Goal: Task Accomplishment & Management: Manage account settings

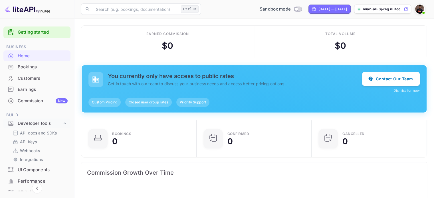
scroll to position [88, 107]
click at [394, 79] on button "Contact Our Team" at bounding box center [391, 79] width 58 height 14
click at [38, 148] on p "Webhooks" at bounding box center [30, 151] width 20 height 6
click at [38, 141] on link "API Keys" at bounding box center [39, 142] width 53 height 6
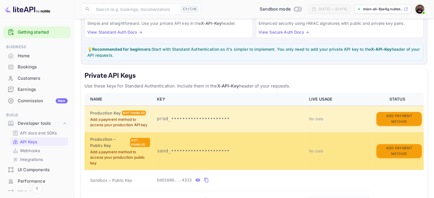
scroll to position [57, 0]
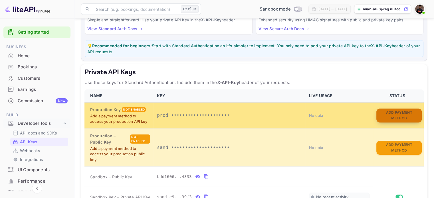
click at [391, 116] on button "Add Payment Method" at bounding box center [398, 116] width 45 height 14
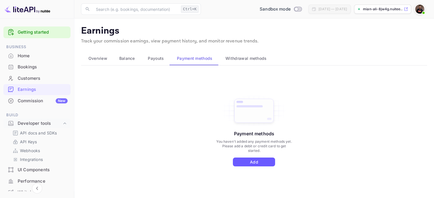
click at [249, 161] on button "Add" at bounding box center [254, 162] width 42 height 9
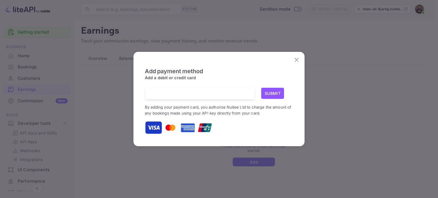
click at [237, 98] on div at bounding box center [202, 94] width 105 height 12
click at [298, 58] on icon "close" at bounding box center [296, 59] width 7 height 7
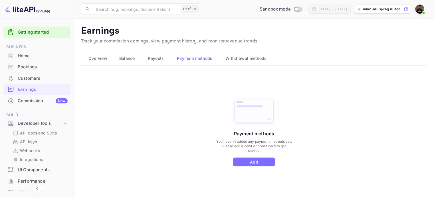
click at [33, 99] on div "Commission New" at bounding box center [43, 101] width 50 height 7
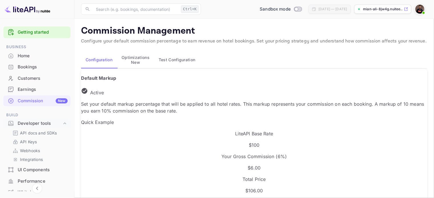
scroll to position [97, 206]
drag, startPoint x: 98, startPoint y: 178, endPoint x: 30, endPoint y: 176, distance: 67.9
type input "4"
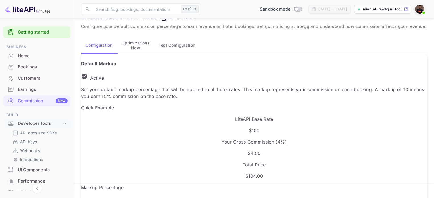
scroll to position [29, 0]
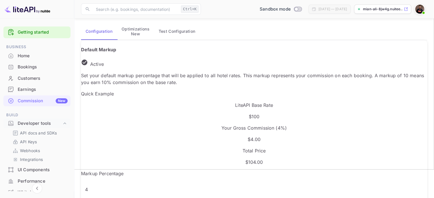
click at [210, 170] on div "Markup Percentage 4 % ​ Update Markup" at bounding box center [254, 195] width 346 height 50
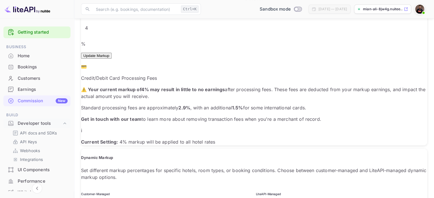
scroll to position [228, 0]
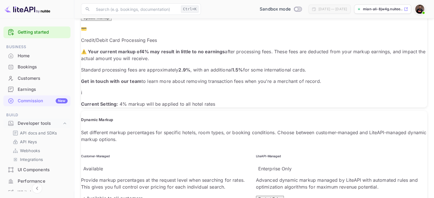
click at [125, 195] on p "✓ Available to all customers" at bounding box center [166, 198] width 171 height 7
click at [256, 196] on button "Contact Sales" at bounding box center [270, 199] width 28 height 6
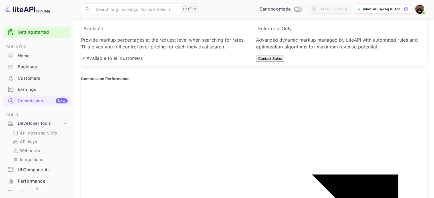
scroll to position [399, 0]
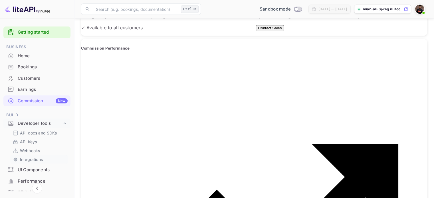
click at [37, 159] on p "Integrations" at bounding box center [31, 159] width 23 height 6
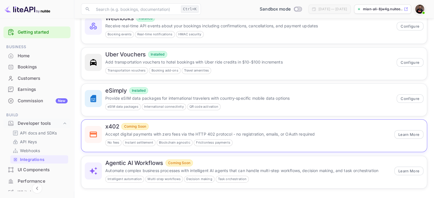
scroll to position [61, 0]
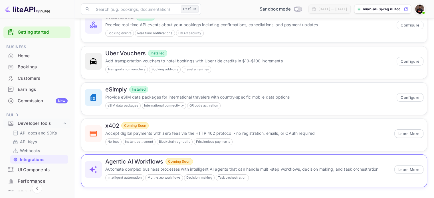
click at [113, 174] on div "Intelligent automation" at bounding box center [124, 177] width 39 height 7
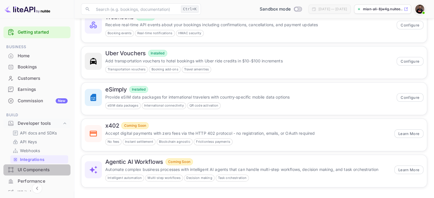
click at [43, 169] on div "UI Components" at bounding box center [43, 170] width 50 height 7
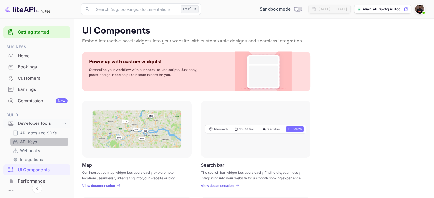
click at [33, 139] on p "API Keys" at bounding box center [28, 142] width 17 height 6
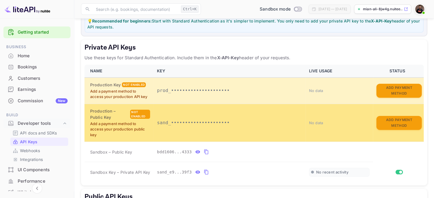
scroll to position [86, 0]
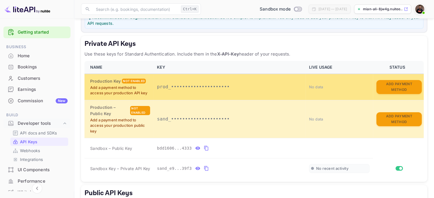
click at [201, 84] on p "prod_•••••••••••••••••••••" at bounding box center [229, 87] width 145 height 7
click at [122, 94] on p "Add a payment method to access your production API key" at bounding box center [120, 90] width 60 height 11
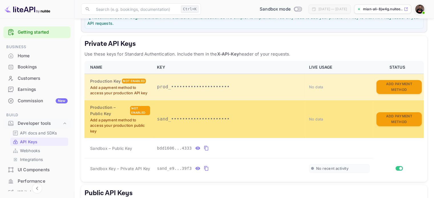
click at [143, 110] on div "Not enabled" at bounding box center [140, 110] width 20 height 9
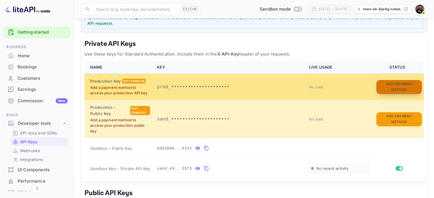
click at [390, 85] on button "Add Payment Method" at bounding box center [398, 87] width 45 height 14
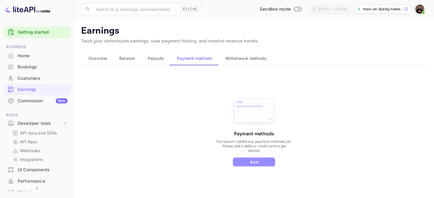
click at [264, 159] on button "Add" at bounding box center [254, 162] width 42 height 9
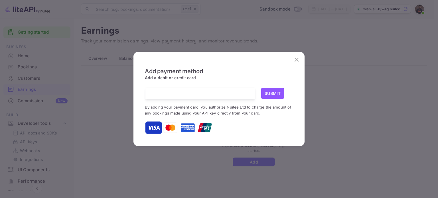
click at [342, 109] on div "Add payment method Add a debit or credit card Submit By adding your payment car…" at bounding box center [219, 99] width 438 height 198
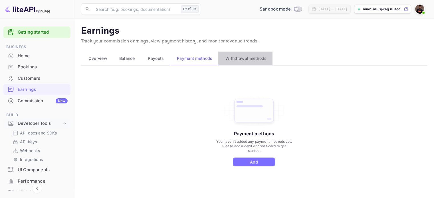
click at [254, 59] on span "Withdrawal methods" at bounding box center [245, 58] width 41 height 7
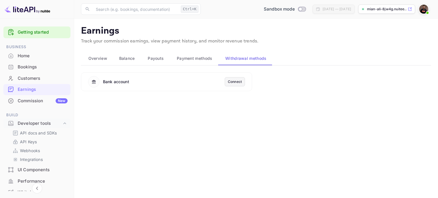
click at [234, 83] on div "Connect" at bounding box center [235, 81] width 14 height 5
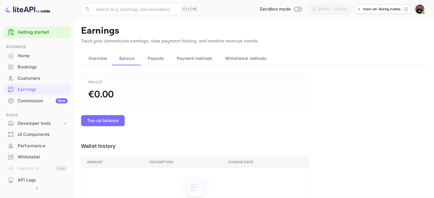
click at [99, 57] on span "Overview" at bounding box center [97, 58] width 19 height 7
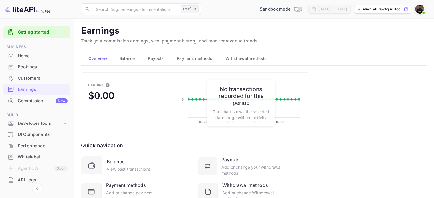
click at [201, 59] on span "Payment methods" at bounding box center [195, 58] width 36 height 7
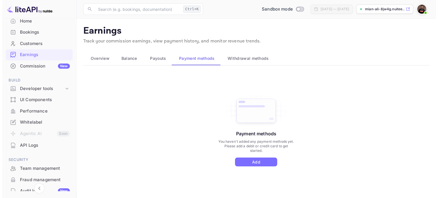
scroll to position [86, 0]
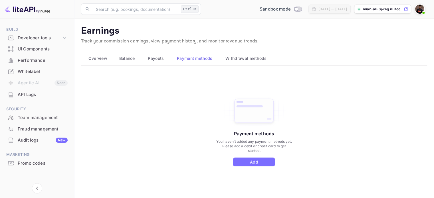
click at [41, 94] on div "API Logs" at bounding box center [43, 94] width 50 height 7
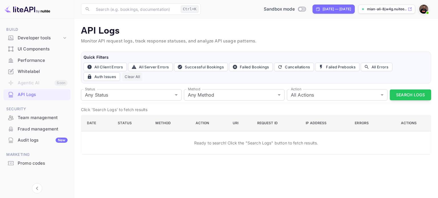
click at [128, 78] on button "Clear All" at bounding box center [132, 76] width 20 height 9
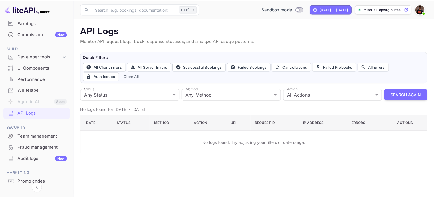
scroll to position [57, 0]
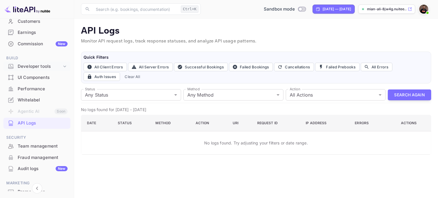
click at [59, 67] on div "Developer tools" at bounding box center [40, 66] width 44 height 7
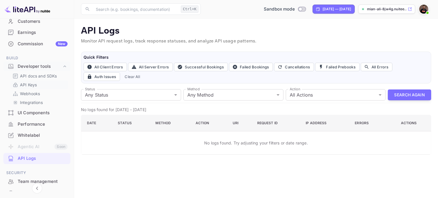
click at [44, 87] on link "API Keys" at bounding box center [39, 85] width 53 height 6
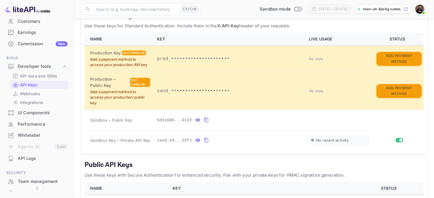
scroll to position [114, 0]
click at [331, 139] on span "No recent activity" at bounding box center [332, 140] width 32 height 5
click at [202, 140] on button "private api keys table" at bounding box center [205, 139] width 7 height 9
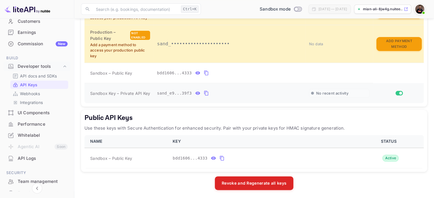
scroll to position [104, 0]
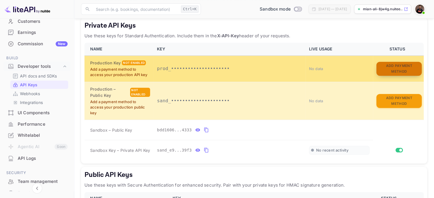
click at [391, 66] on button "Add Payment Method" at bounding box center [398, 69] width 45 height 14
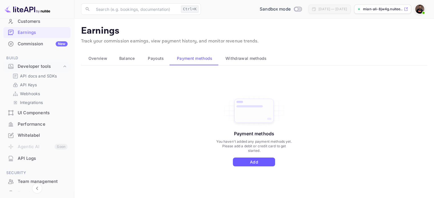
click at [257, 159] on button "Add" at bounding box center [254, 162] width 42 height 9
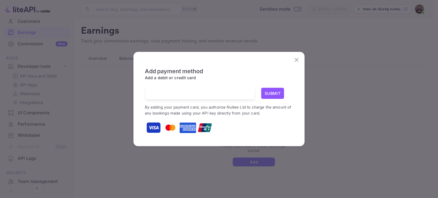
click at [277, 92] on button "Submit" at bounding box center [272, 93] width 23 height 11
click at [266, 92] on button "Submit" at bounding box center [272, 93] width 23 height 11
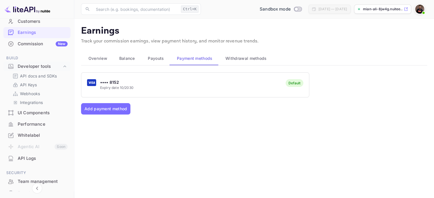
click at [158, 57] on span "Payouts" at bounding box center [156, 58] width 16 height 7
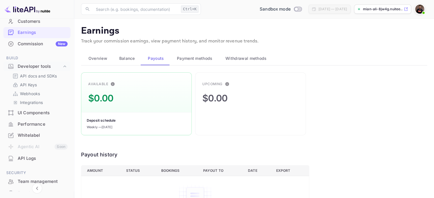
click at [104, 59] on span "Overview" at bounding box center [97, 58] width 19 height 7
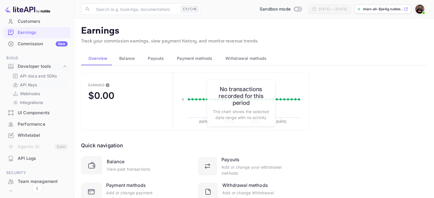
click at [44, 86] on link "API Keys" at bounding box center [39, 85] width 53 height 6
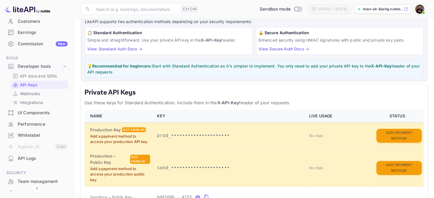
scroll to position [86, 0]
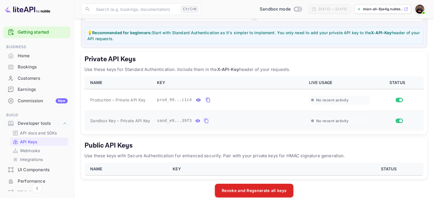
scroll to position [78, 0]
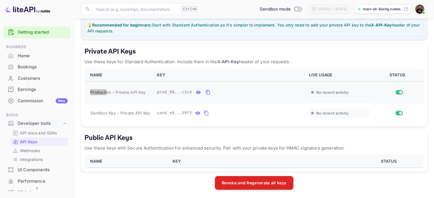
drag, startPoint x: 88, startPoint y: 92, endPoint x: 107, endPoint y: 93, distance: 19.4
click at [107, 93] on td "Production – Private API Key" at bounding box center [118, 93] width 69 height 22
click at [83, 119] on div "Private API Keys Use these keys for Standard Authentication. Include them in th…" at bounding box center [254, 85] width 346 height 83
drag, startPoint x: 89, startPoint y: 113, endPoint x: 168, endPoint y: 114, distance: 79.0
click at [168, 114] on tr "Sandbox Key – Private API Key sand_e9...39f3 No recent activity" at bounding box center [253, 113] width 339 height 20
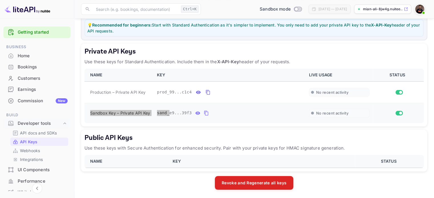
click at [144, 116] on td "Sandbox Key – Private API Key" at bounding box center [118, 113] width 69 height 20
click at [89, 115] on td "Sandbox Key – Private API Key" at bounding box center [118, 113] width 69 height 20
drag, startPoint x: 117, startPoint y: 113, endPoint x: 150, endPoint y: 114, distance: 33.4
click at [150, 114] on td "Sandbox Key – Private API Key" at bounding box center [118, 113] width 69 height 20
copy span "Sandbox Key – Private API Key"
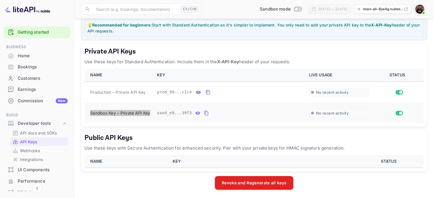
click at [205, 110] on icon "private api keys table" at bounding box center [206, 113] width 5 height 7
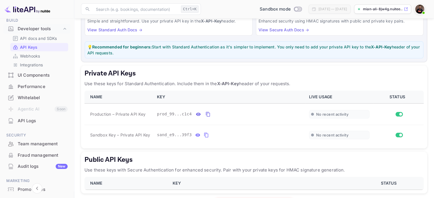
scroll to position [57, 0]
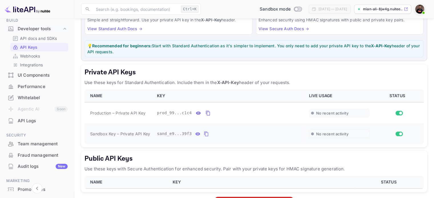
click at [332, 130] on div "No recent activity" at bounding box center [339, 134] width 61 height 9
click at [326, 134] on span "No recent activity" at bounding box center [332, 134] width 32 height 5
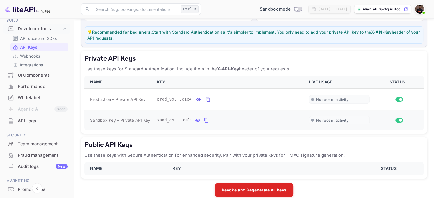
scroll to position [78, 0]
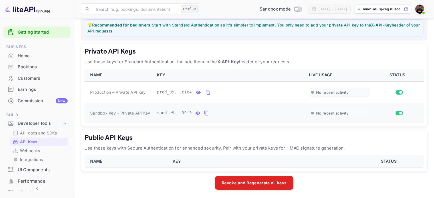
click at [326, 114] on span "No recent activity" at bounding box center [332, 113] width 32 height 5
click at [416, 11] on img at bounding box center [419, 9] width 9 height 9
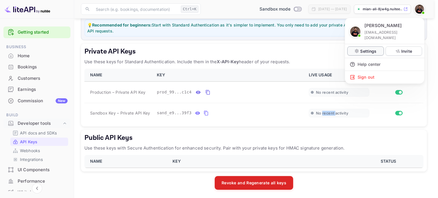
click at [367, 48] on p "Settings" at bounding box center [368, 51] width 16 height 6
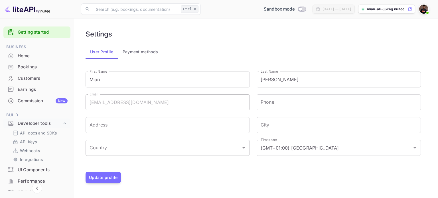
click at [156, 150] on input "Country" at bounding box center [163, 148] width 150 height 11
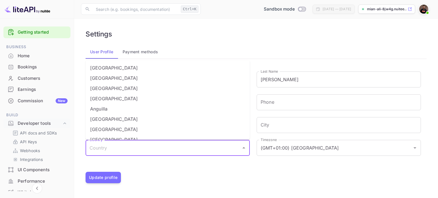
click at [148, 52] on button "Payment methods" at bounding box center [140, 52] width 45 height 14
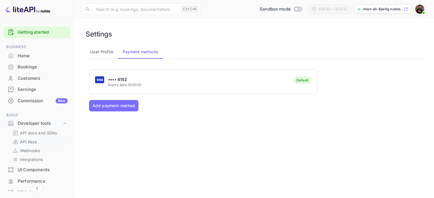
click at [39, 142] on link "API Keys" at bounding box center [39, 142] width 53 height 6
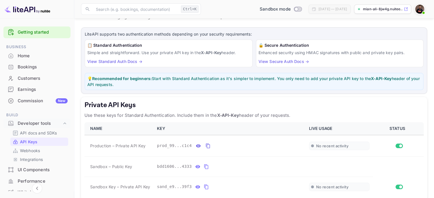
scroll to position [57, 0]
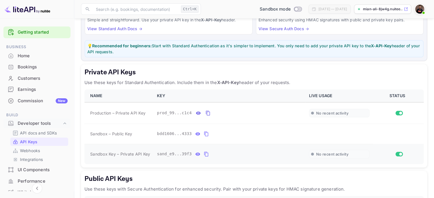
click at [204, 152] on icon "private api keys table" at bounding box center [206, 154] width 5 height 7
click at [204, 153] on icon "private api keys table" at bounding box center [206, 154] width 4 height 5
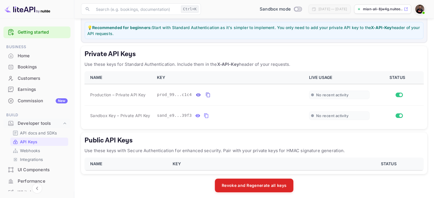
scroll to position [78, 0]
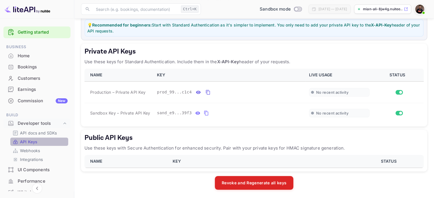
click at [42, 141] on link "API Keys" at bounding box center [39, 142] width 53 height 6
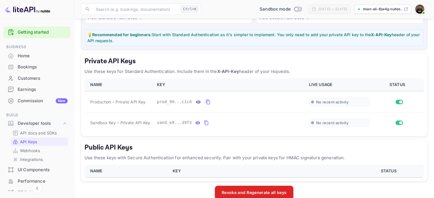
scroll to position [78, 0]
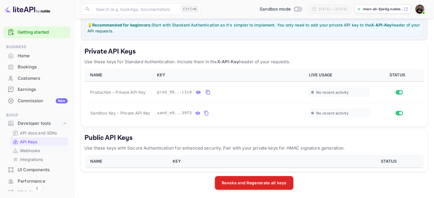
click at [29, 151] on p "Webhooks" at bounding box center [30, 151] width 20 height 6
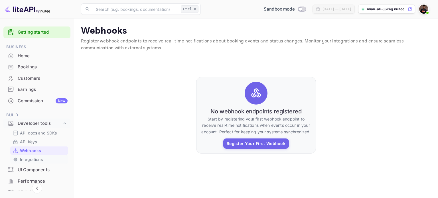
click at [32, 159] on p "Integrations" at bounding box center [31, 159] width 23 height 6
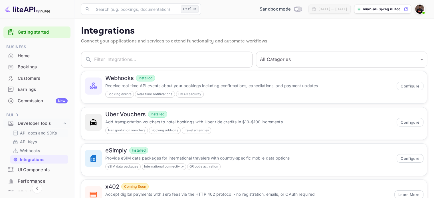
click at [33, 134] on p "API docs and SDKs" at bounding box center [38, 133] width 37 height 6
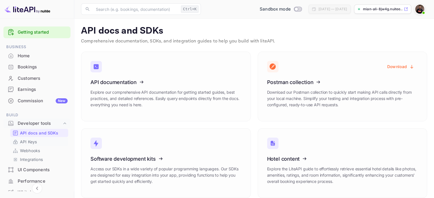
click at [33, 143] on p "API Keys" at bounding box center [28, 142] width 17 height 6
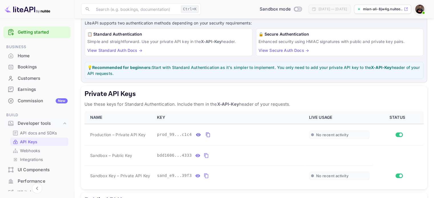
scroll to position [114, 0]
